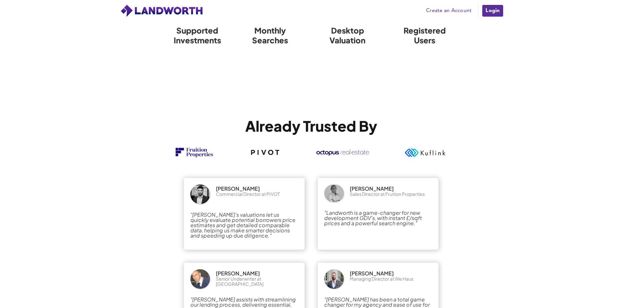
scroll to position [914, 0]
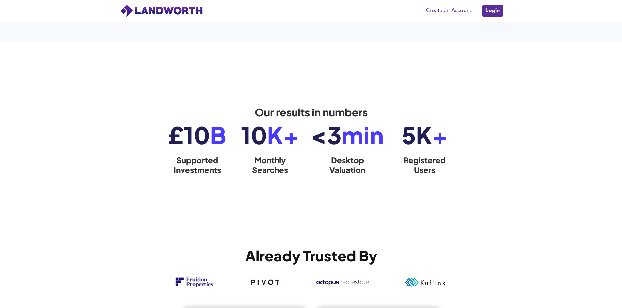
click at [177, 6] on img at bounding box center [161, 10] width 83 height 13
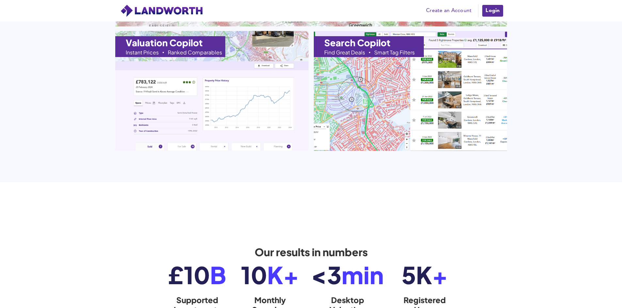
scroll to position [751, 0]
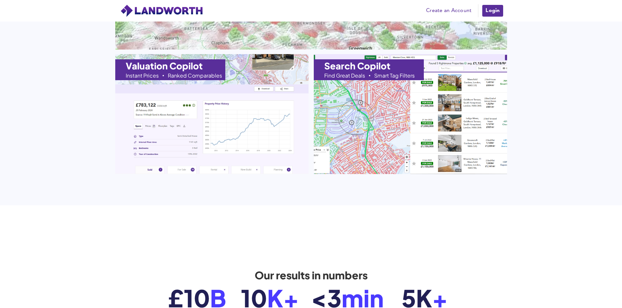
click at [449, 12] on link "Create an Account" at bounding box center [449, 11] width 52 height 10
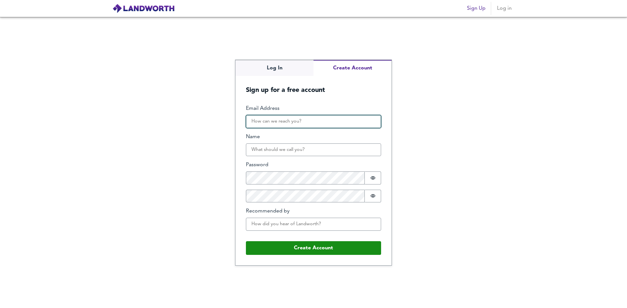
click at [298, 119] on input "Email Address" at bounding box center [313, 121] width 135 height 13
type input "rubinluke@gmail.com"
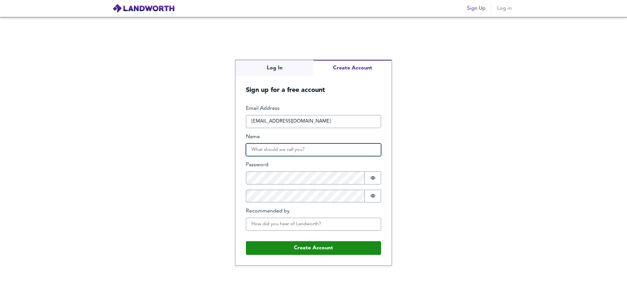
type input "Rubin luke"
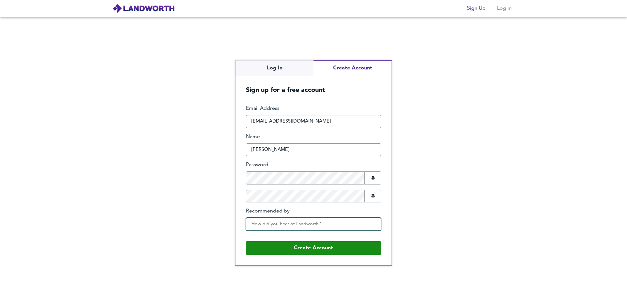
click at [295, 226] on input "Recommended by" at bounding box center [313, 224] width 135 height 13
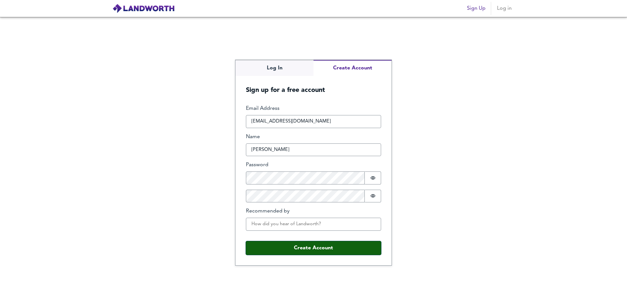
click at [328, 249] on button "Create Account" at bounding box center [313, 248] width 135 height 14
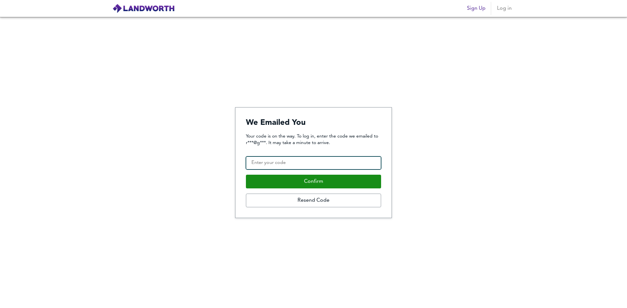
click at [262, 161] on input "Confirmation Code" at bounding box center [313, 163] width 135 height 13
paste input "496717"
type input "496717"
click at [246, 175] on button "Confirm" at bounding box center [313, 182] width 135 height 14
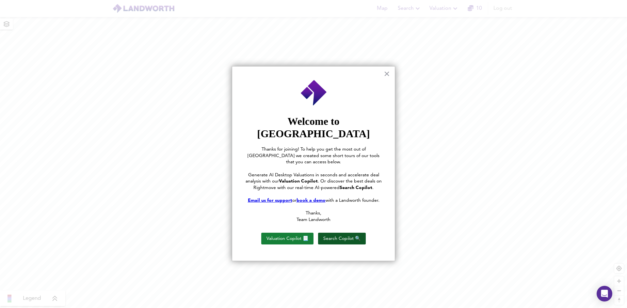
click at [350, 233] on button "Search Copilot 🔍" at bounding box center [342, 239] width 48 height 12
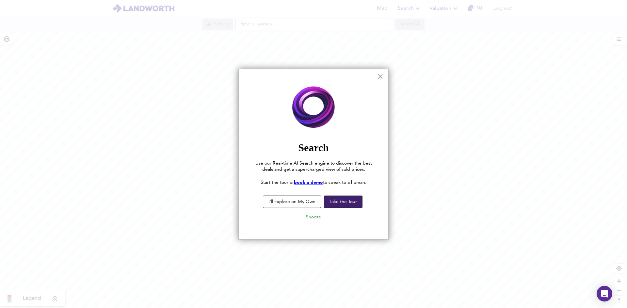
click at [344, 206] on button "Take the Tour" at bounding box center [343, 202] width 39 height 12
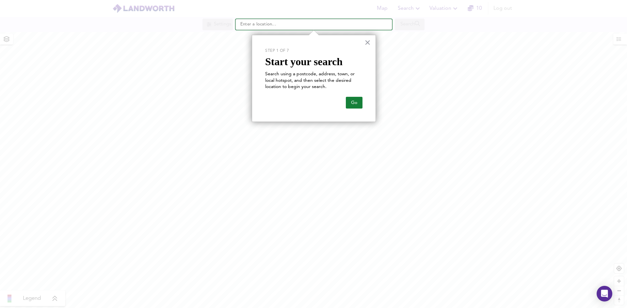
click at [302, 26] on input "text" at bounding box center [313, 24] width 157 height 11
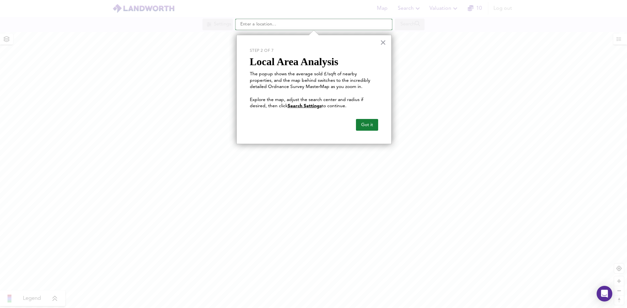
click at [303, 25] on input "text" at bounding box center [313, 24] width 157 height 11
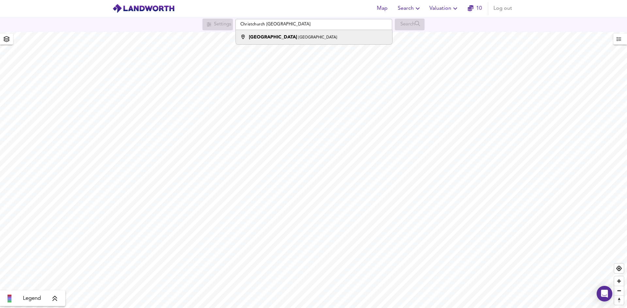
click at [281, 42] on li "[GEOGRAPHIC_DATA]" at bounding box center [314, 37] width 156 height 14
type input "[GEOGRAPHIC_DATA], [GEOGRAPHIC_DATA], [GEOGRAPHIC_DATA]"
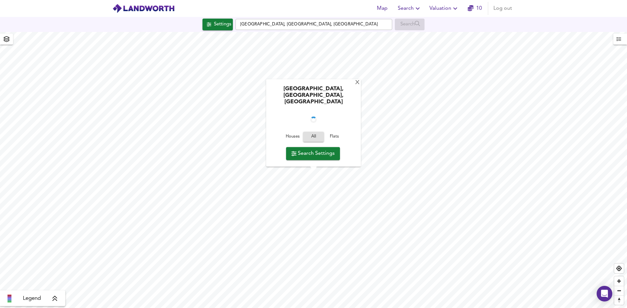
checkbox input "false"
checkbox input "true"
click at [359, 86] on div "X" at bounding box center [357, 83] width 6 height 6
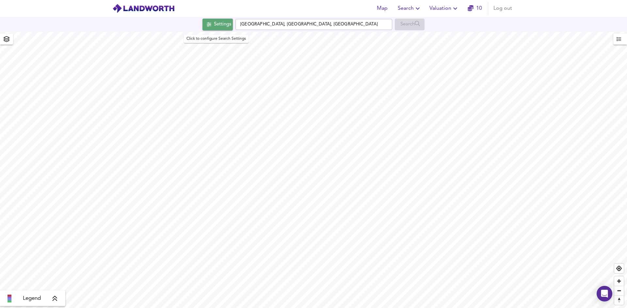
click at [215, 20] on div "Settings" at bounding box center [222, 24] width 17 height 8
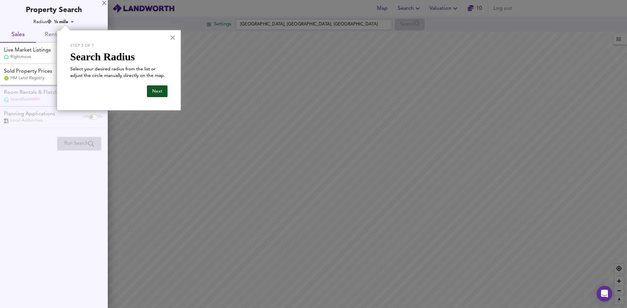
click at [152, 94] on button "Next" at bounding box center [157, 92] width 21 height 12
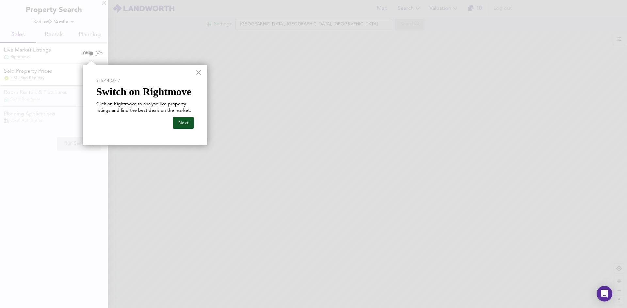
click at [177, 123] on button "Next" at bounding box center [183, 123] width 21 height 12
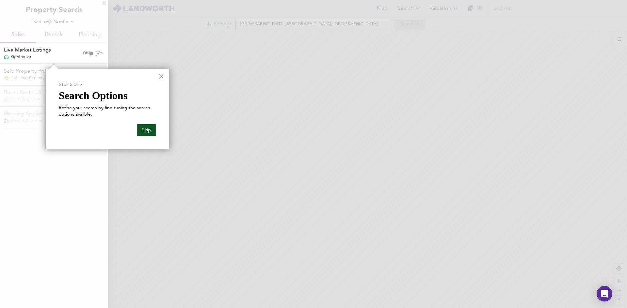
click at [150, 135] on button "Skip" at bounding box center [146, 130] width 19 height 12
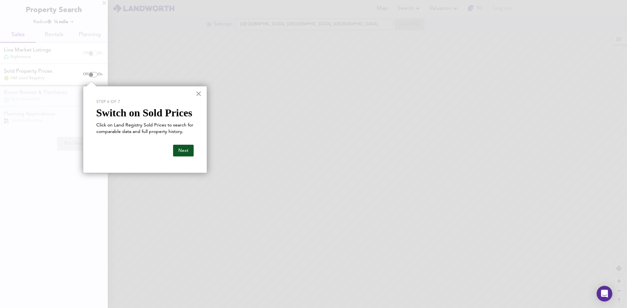
click at [183, 153] on button "Next" at bounding box center [183, 151] width 21 height 12
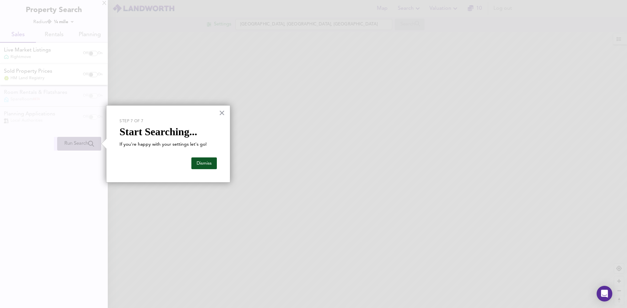
click at [203, 162] on button "Dismiss" at bounding box center [203, 164] width 25 height 12
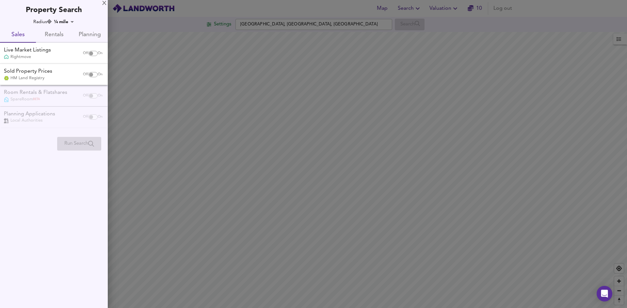
click at [49, 55] on div "Rightmove" at bounding box center [27, 57] width 47 height 6
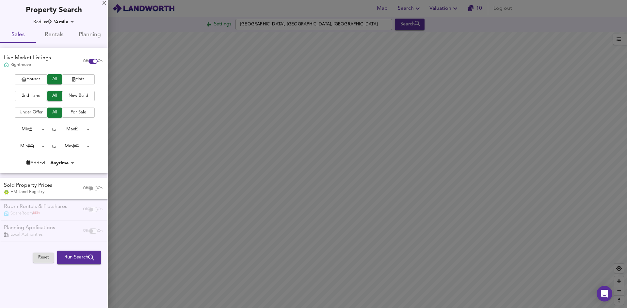
click at [58, 58] on div "Live Market Listings Rightmove" at bounding box center [40, 60] width 78 height 13
checkbox input "false"
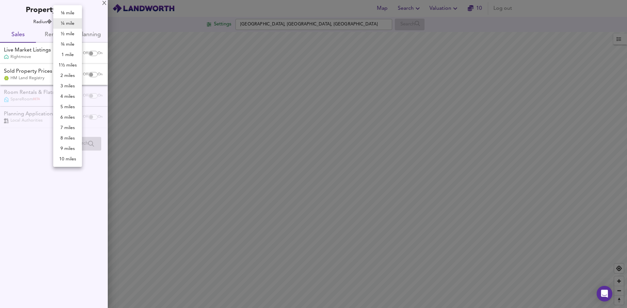
click at [65, 21] on body "Map Search Valuation 10 Log out Settings [GEOGRAPHIC_DATA] Search Legend UK Ave…" at bounding box center [313, 154] width 627 height 308
click at [65, 21] on li "¼ mile" at bounding box center [67, 23] width 29 height 10
click at [295, 16] on div at bounding box center [313, 154] width 627 height 308
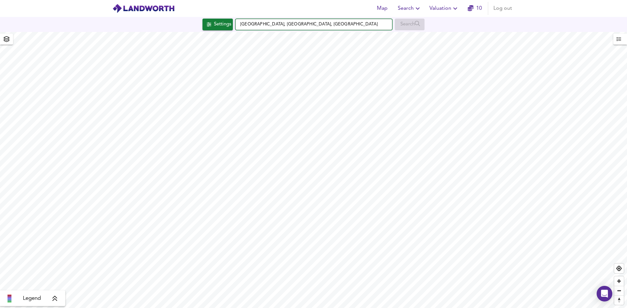
click at [261, 25] on input "[GEOGRAPHIC_DATA], [GEOGRAPHIC_DATA], [GEOGRAPHIC_DATA]" at bounding box center [313, 24] width 157 height 11
click at [205, 35] on div "Map Search Valuation 10 Log out Settings [GEOGRAPHIC_DATA] Search Legend UK Ave…" at bounding box center [313, 154] width 627 height 308
type input "[GEOGRAPHIC_DATA] [GEOGRAPHIC_DATA]"
drag, startPoint x: 223, startPoint y: 26, endPoint x: 390, endPoint y: -8, distance: 170.2
click at [390, 0] on html "Map Search Valuation 10 Log out Settings [GEOGRAPHIC_DATA] [GEOGRAPHIC_DATA] Se…" at bounding box center [313, 154] width 627 height 308
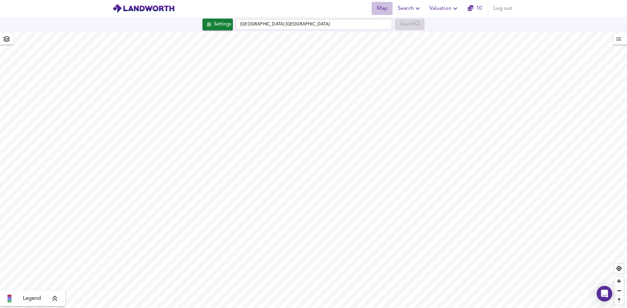
click at [384, 9] on span "Map" at bounding box center [382, 8] width 16 height 9
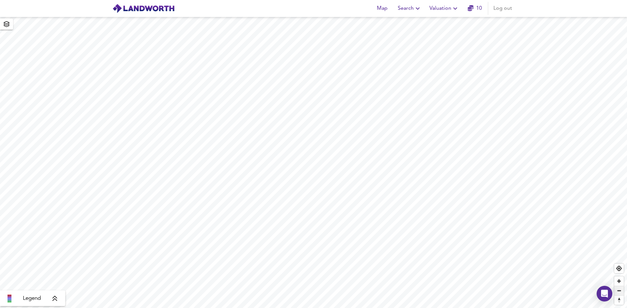
click at [619, 295] on span "Zoom out" at bounding box center [618, 291] width 9 height 9
click at [619, 294] on span "Zoom out" at bounding box center [618, 291] width 9 height 9
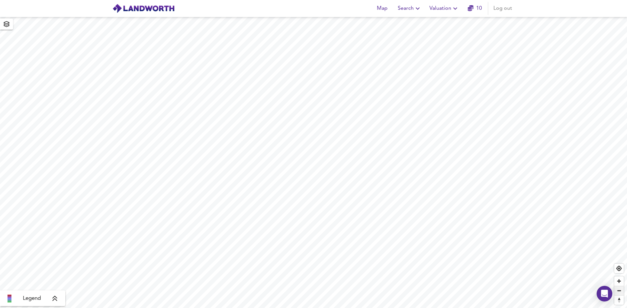
click at [619, 294] on span "Zoom out" at bounding box center [618, 291] width 9 height 9
click at [396, 79] on div "X" at bounding box center [397, 77] width 6 height 6
click at [6, 27] on icon "button" at bounding box center [6, 24] width 7 height 6
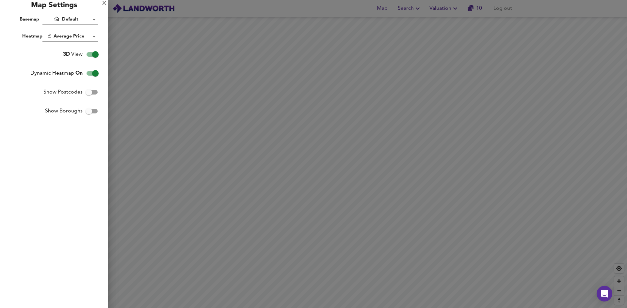
drag, startPoint x: 105, startPoint y: 4, endPoint x: 69, endPoint y: 12, distance: 37.1
click at [104, 4] on div "X" at bounding box center [104, 3] width 4 height 5
